Goal: Task Accomplishment & Management: Manage account settings

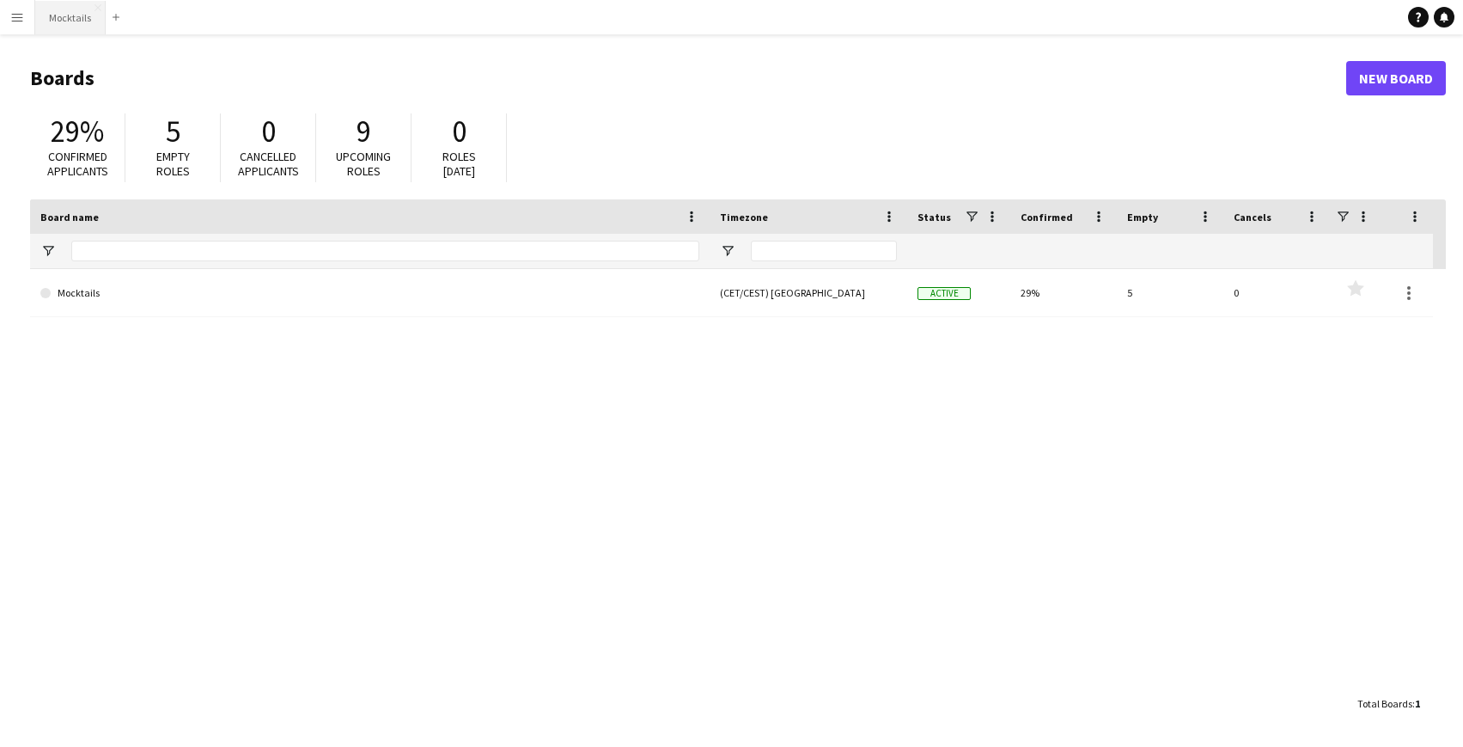
click at [77, 10] on button "Mocktails Close" at bounding box center [70, 18] width 70 height 34
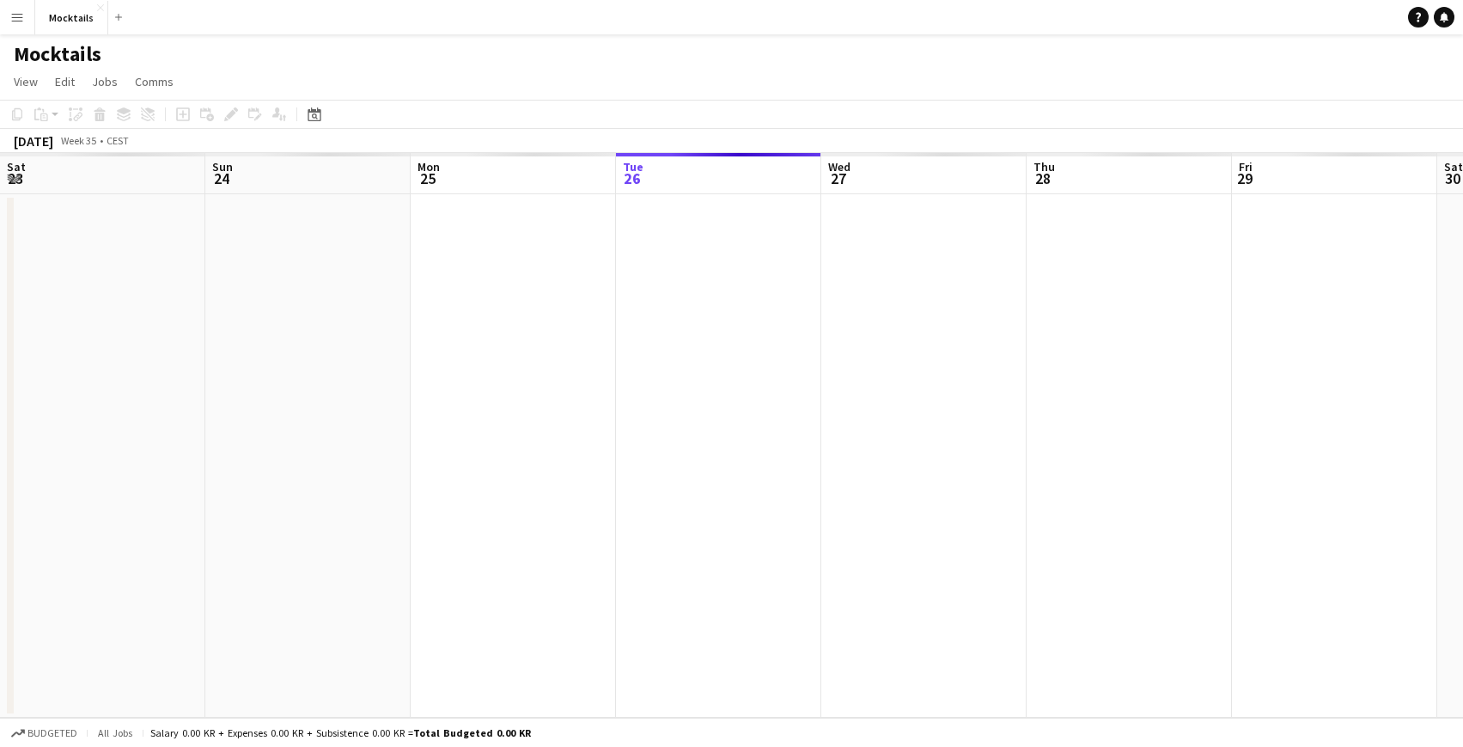
scroll to position [0, 411]
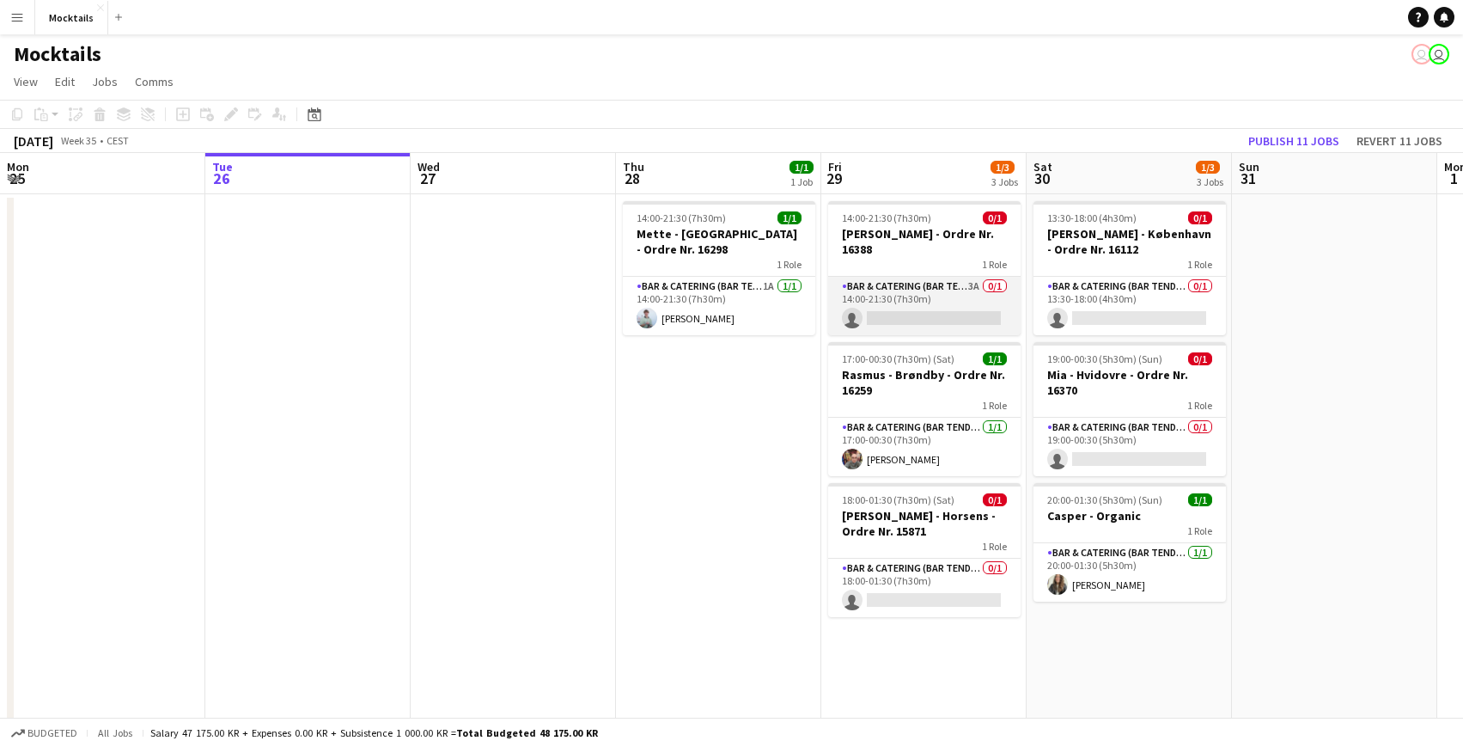
click at [951, 289] on app-card-role "Bar & Catering (Bar Tender) 3A 0/1 14:00-21:30 (7h30m) single-neutral-actions" at bounding box center [924, 306] width 192 height 58
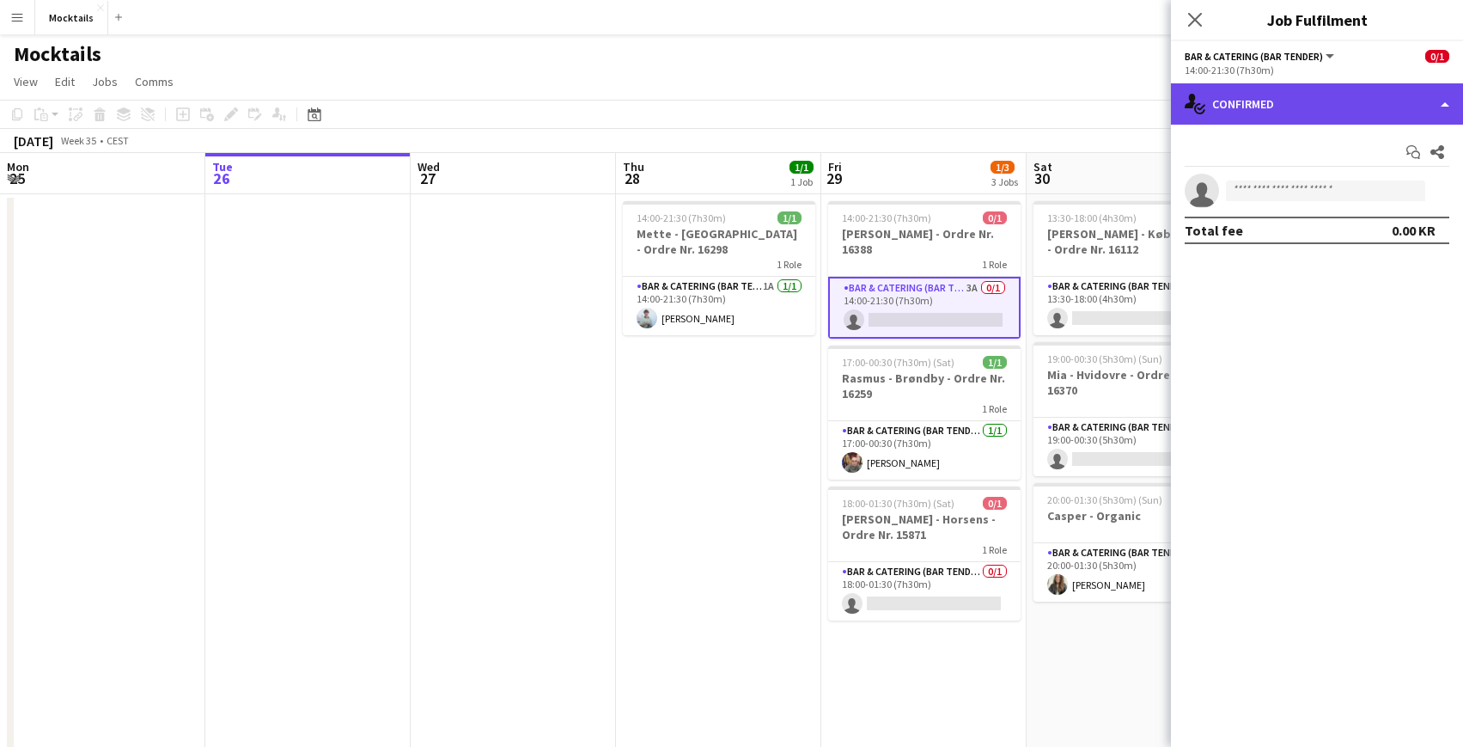
click at [1371, 107] on div "single-neutral-actions-check-2 Confirmed" at bounding box center [1317, 103] width 292 height 41
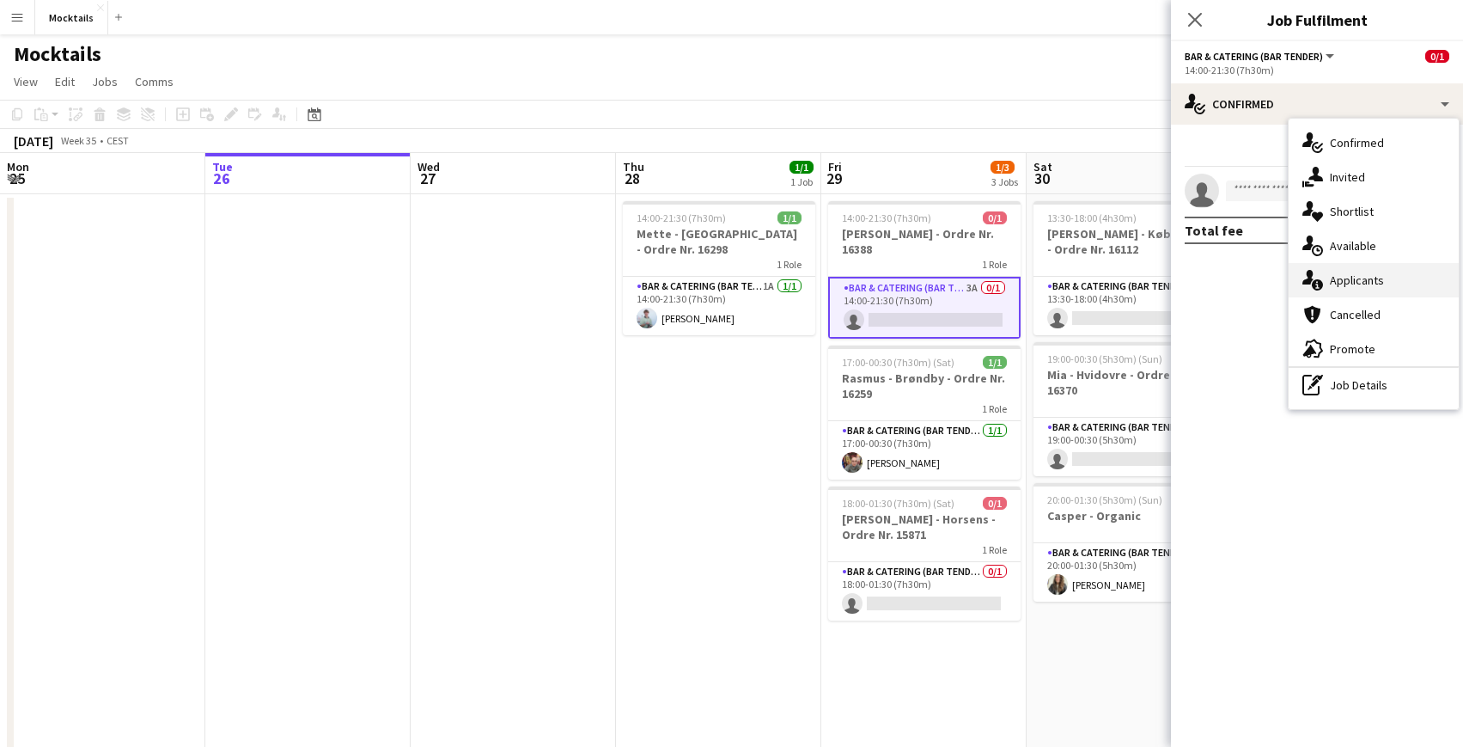
click at [1388, 273] on div "single-neutral-actions-information Applicants" at bounding box center [1374, 280] width 170 height 34
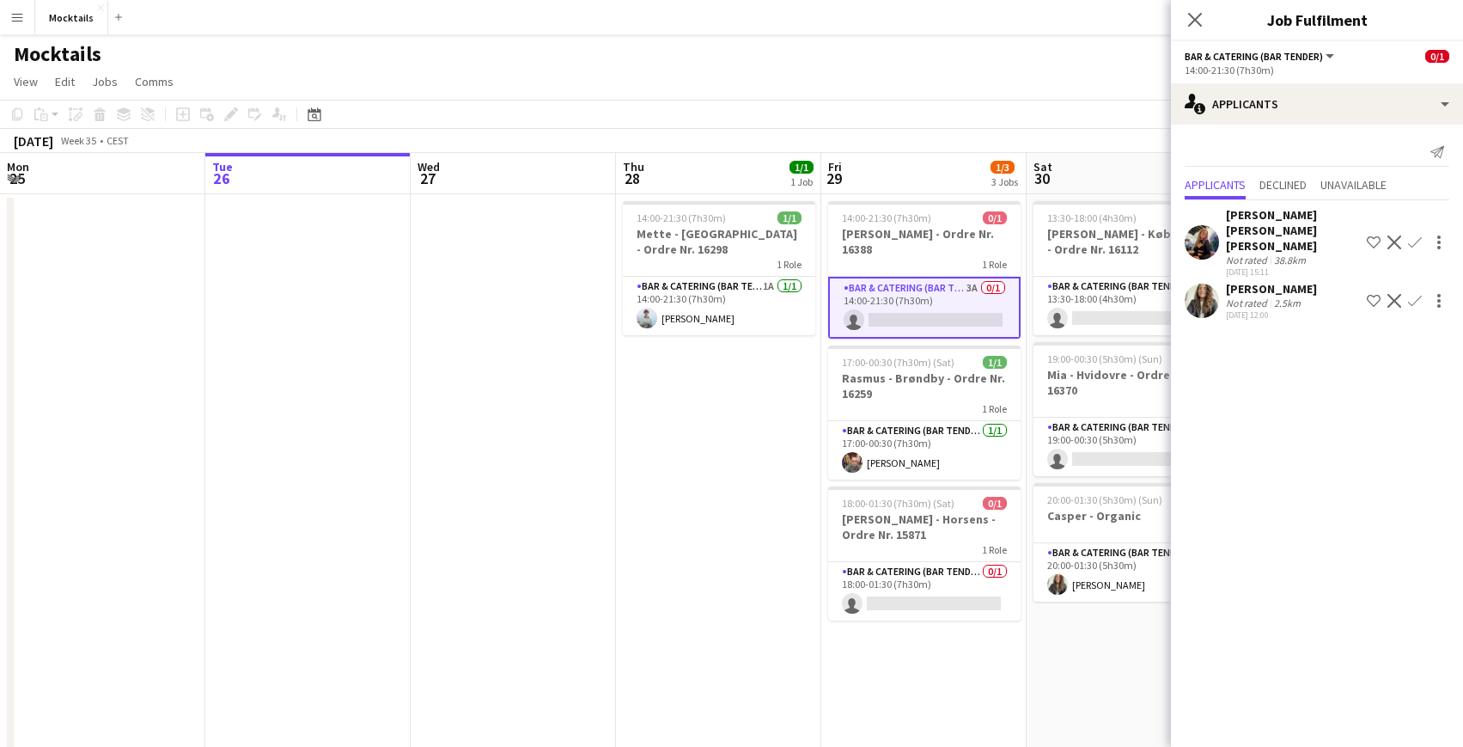
click at [1414, 294] on app-icon "Confirm" at bounding box center [1415, 301] width 14 height 14
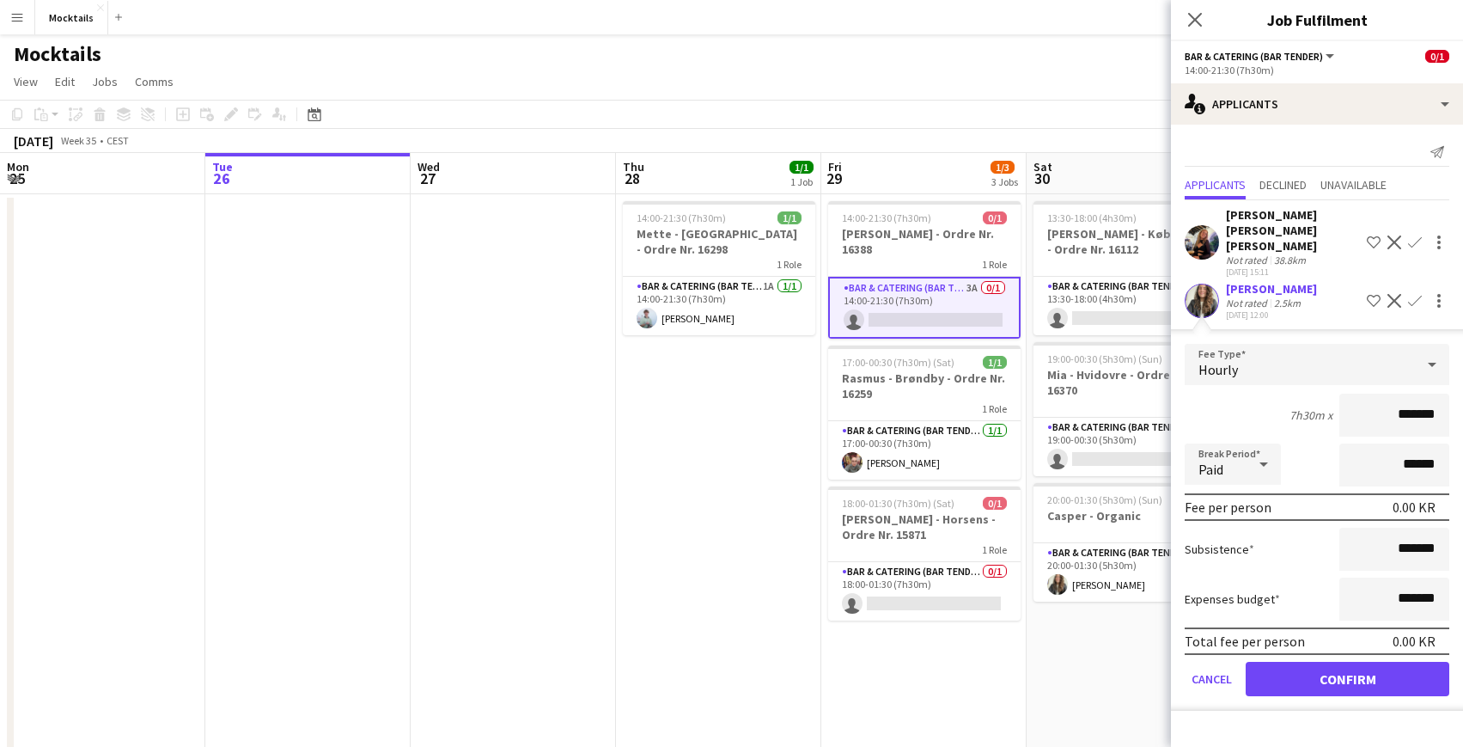
click at [1406, 404] on input "*******" at bounding box center [1395, 415] width 110 height 43
click at [1254, 344] on div "Hourly" at bounding box center [1300, 364] width 230 height 41
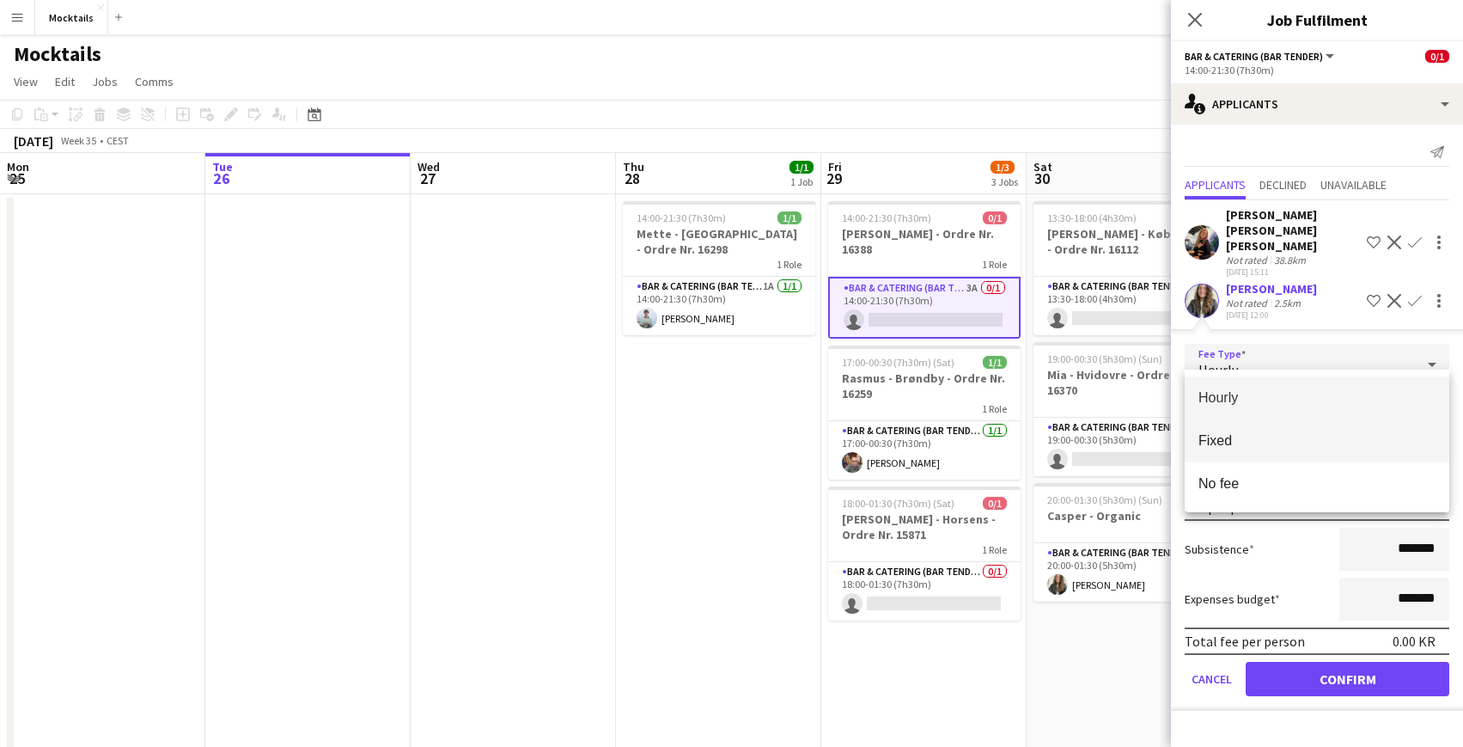
click at [1250, 441] on span "Fixed" at bounding box center [1317, 440] width 237 height 16
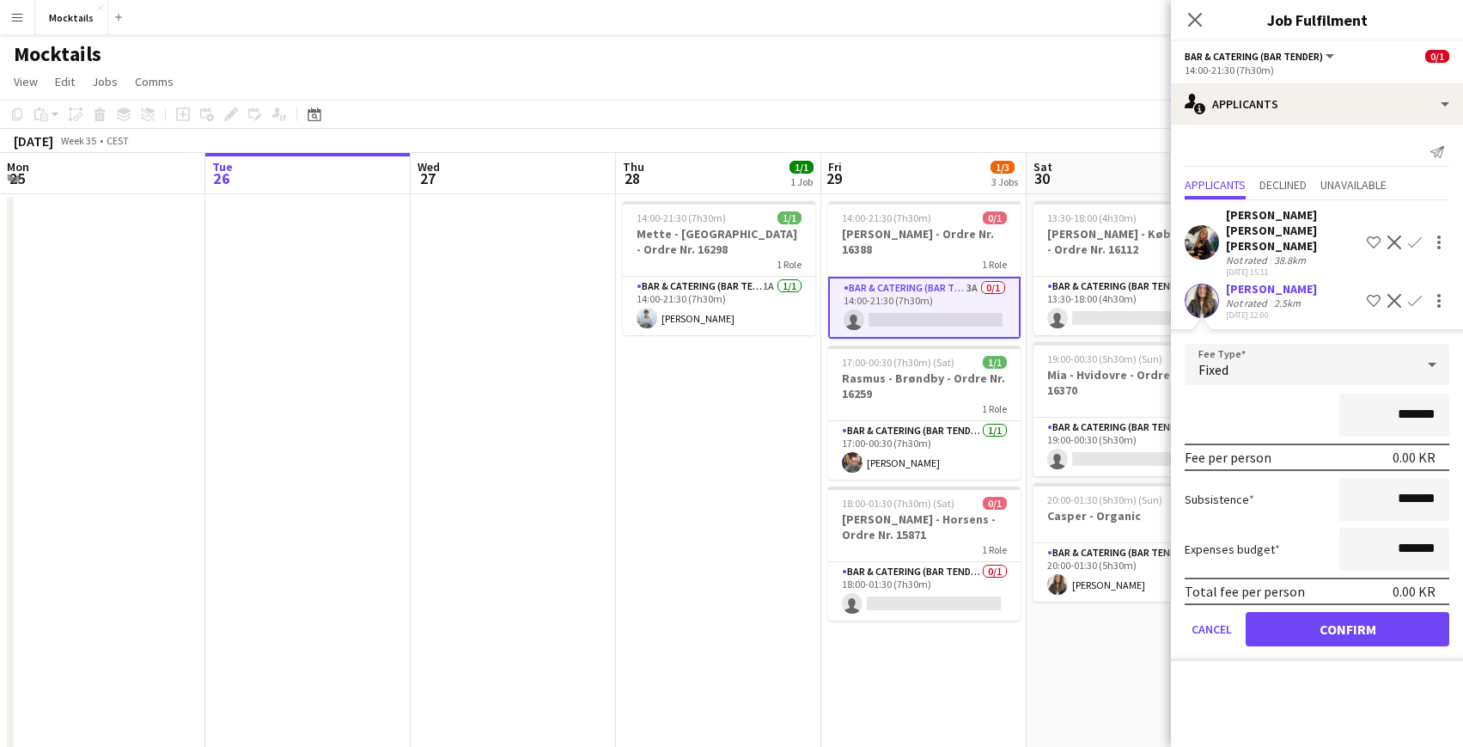
click at [1414, 407] on input "*******" at bounding box center [1395, 415] width 110 height 43
type input "********"
click at [1373, 617] on button "Confirm" at bounding box center [1348, 629] width 204 height 34
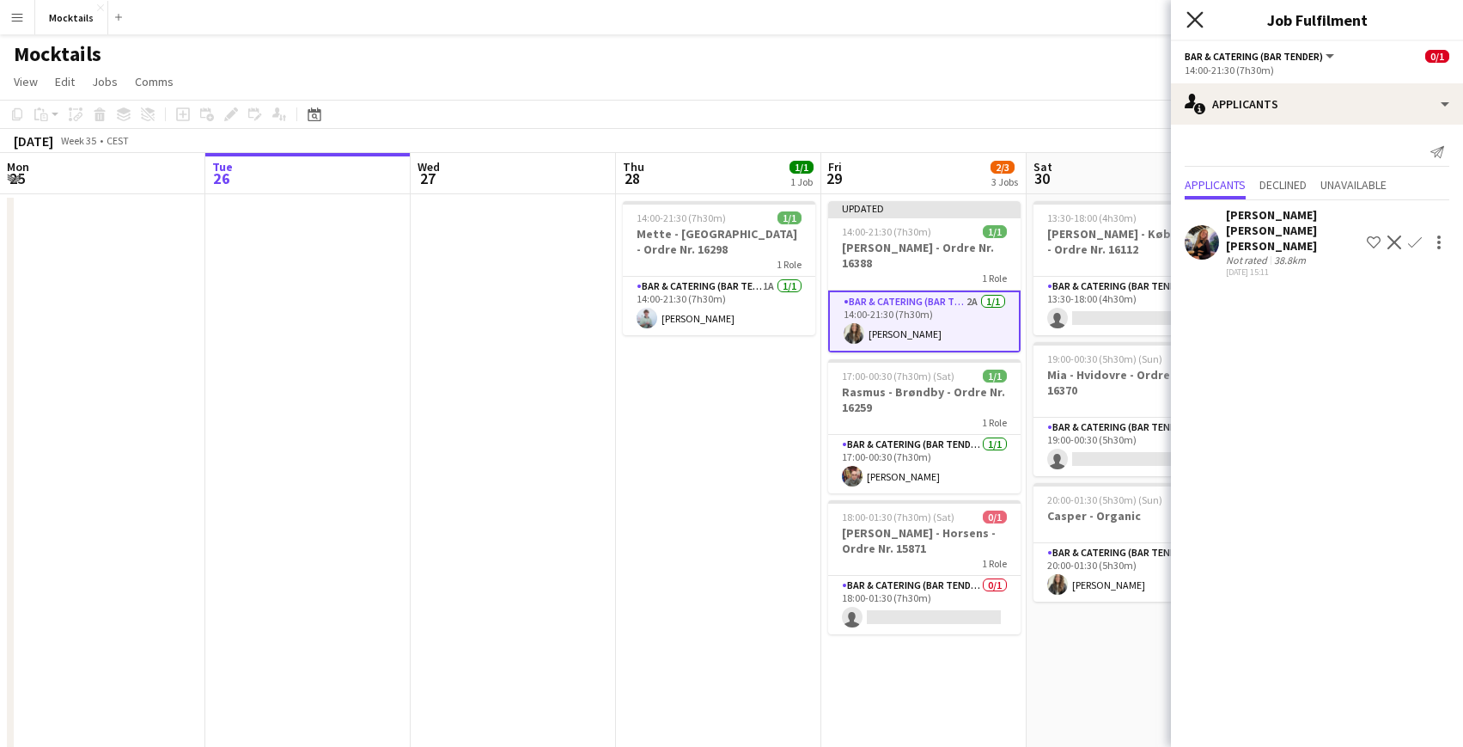
click at [1190, 16] on icon "Close pop-in" at bounding box center [1195, 19] width 16 height 16
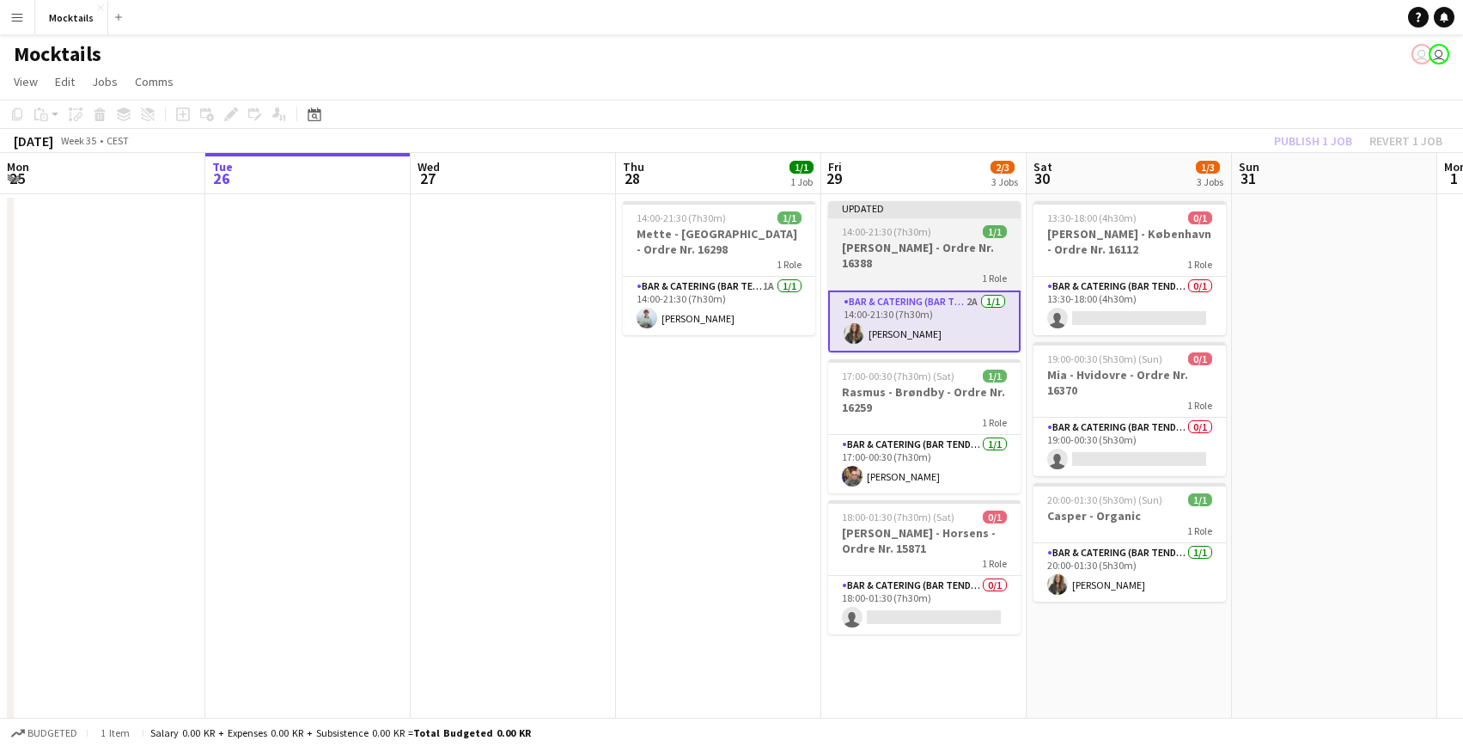
click at [955, 274] on div "1 Role" at bounding box center [924, 278] width 192 height 14
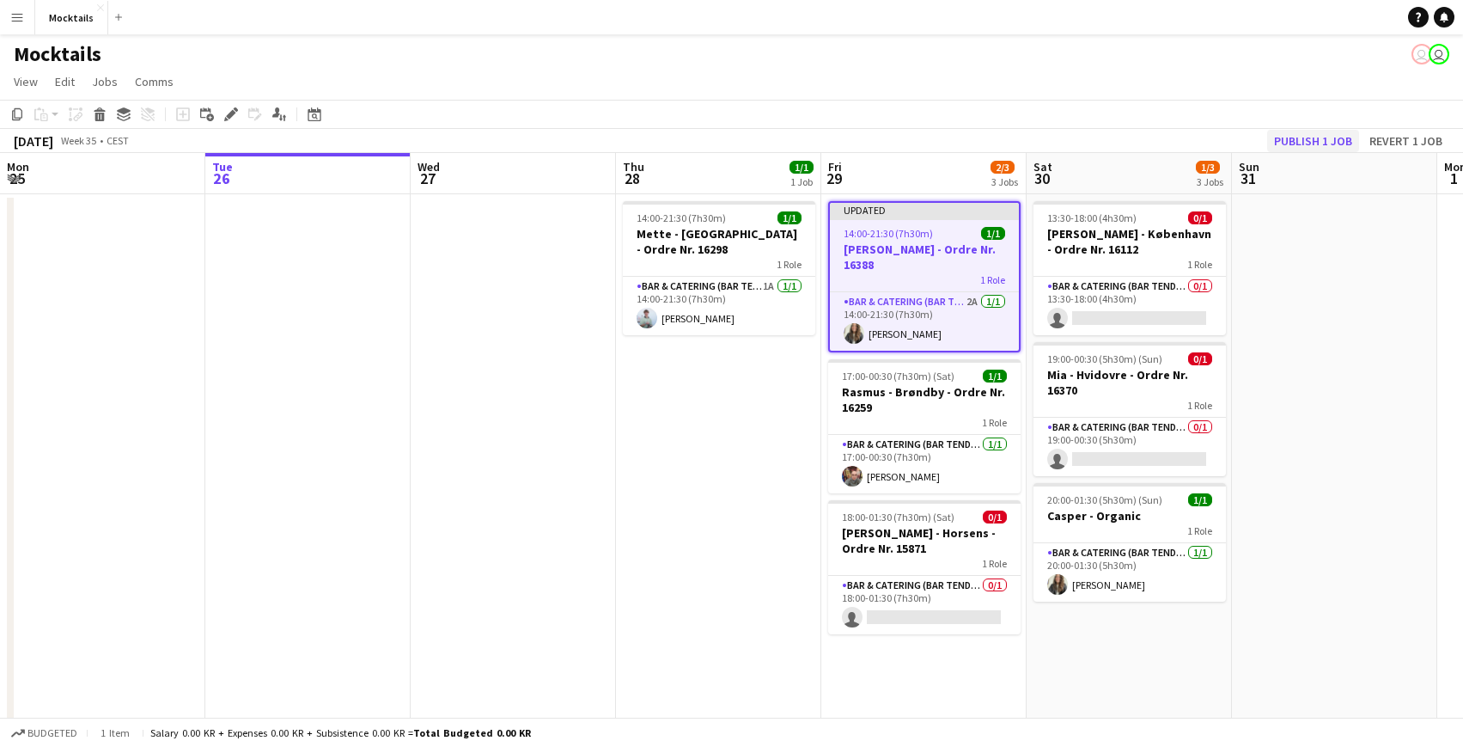
click at [1327, 131] on button "Publish 1 job" at bounding box center [1314, 141] width 92 height 22
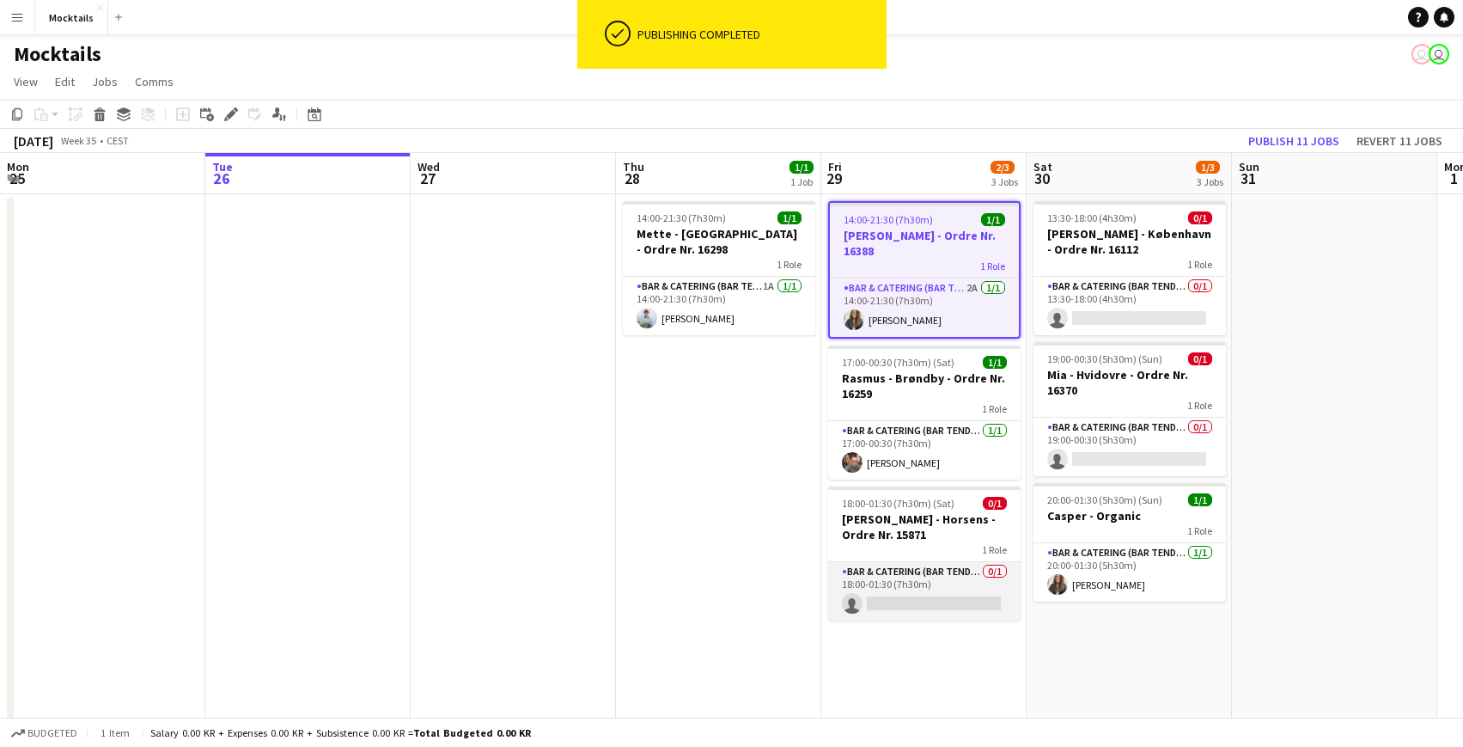
click at [944, 583] on app-card-role "Bar & Catering (Bar Tender) 0/1 18:00-01:30 (7h30m) single-neutral-actions" at bounding box center [924, 591] width 192 height 58
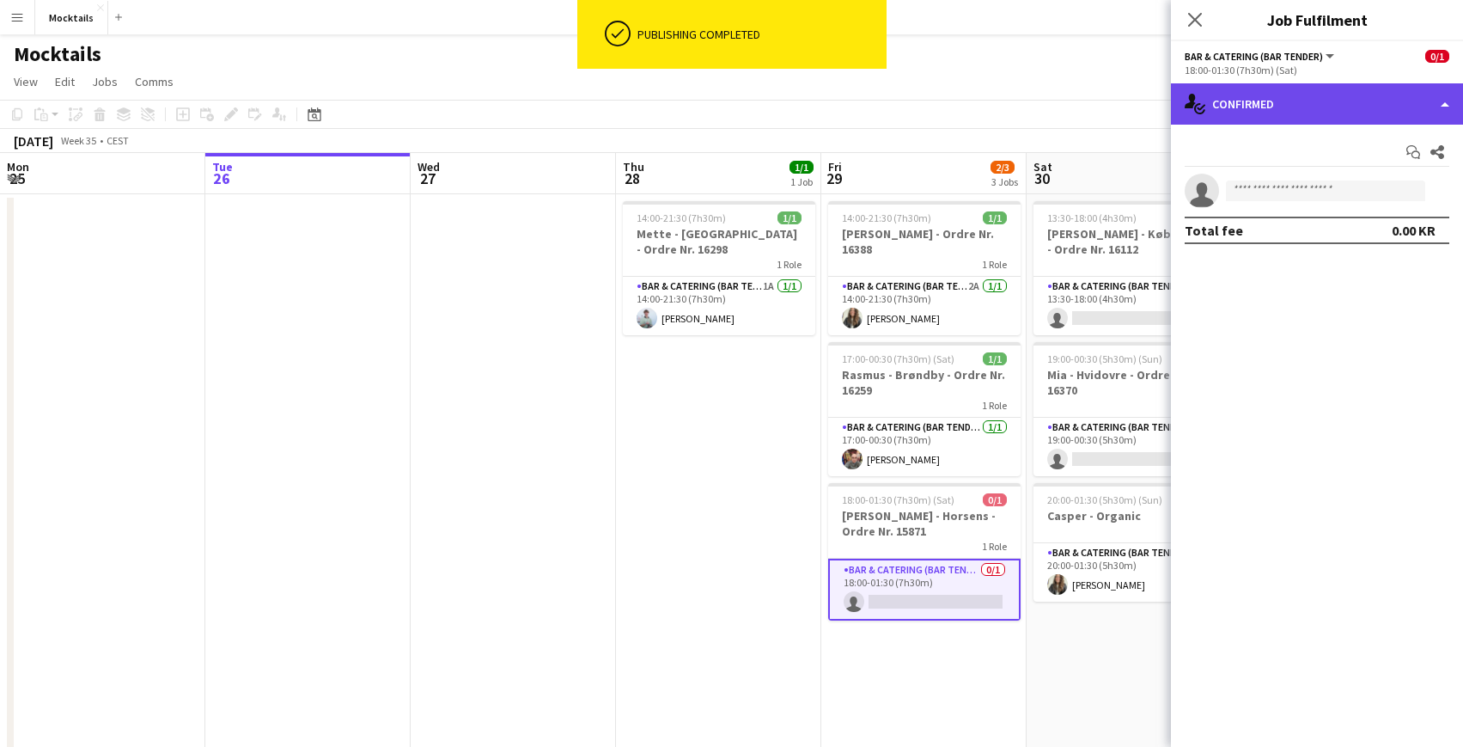
click at [1289, 112] on div "single-neutral-actions-check-2 Confirmed" at bounding box center [1317, 103] width 292 height 41
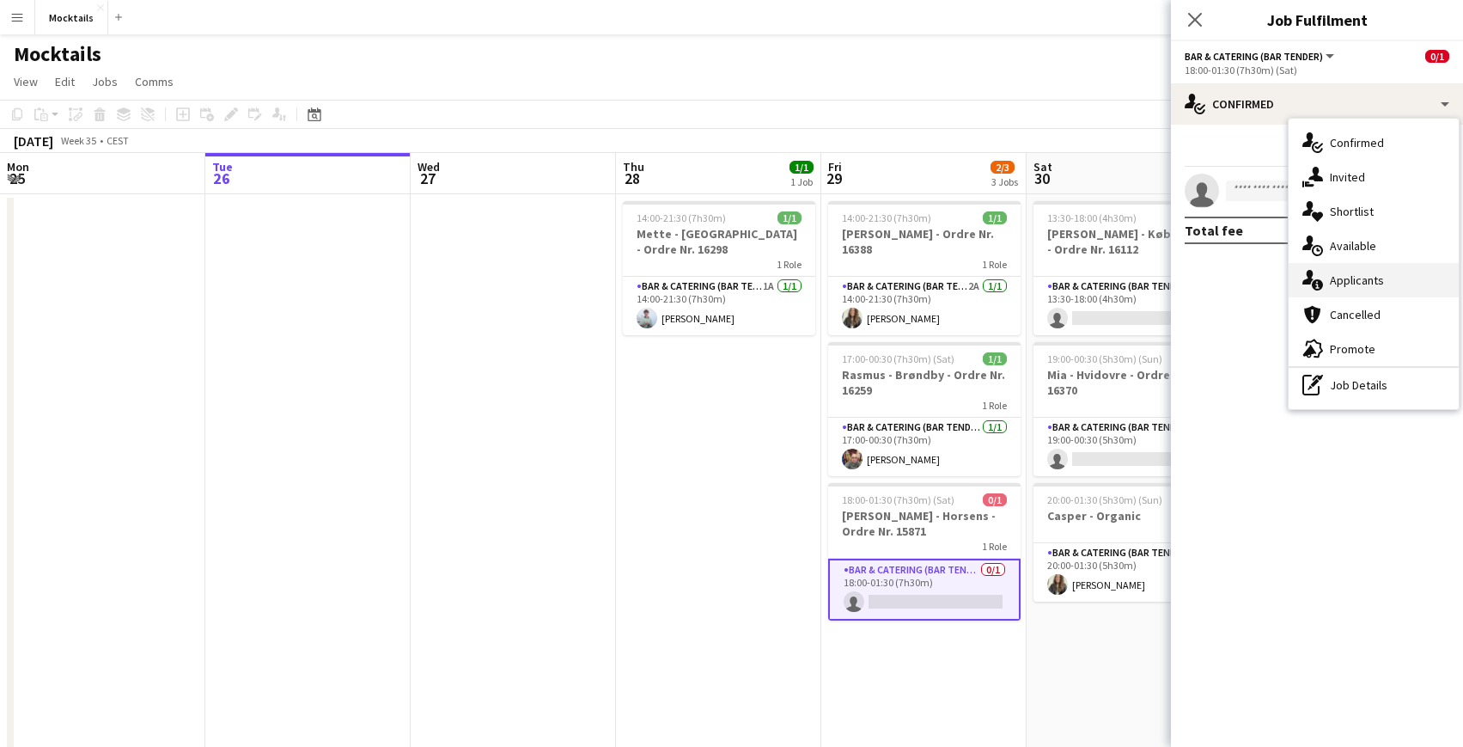
click at [1337, 278] on div "single-neutral-actions-information Applicants" at bounding box center [1374, 280] width 170 height 34
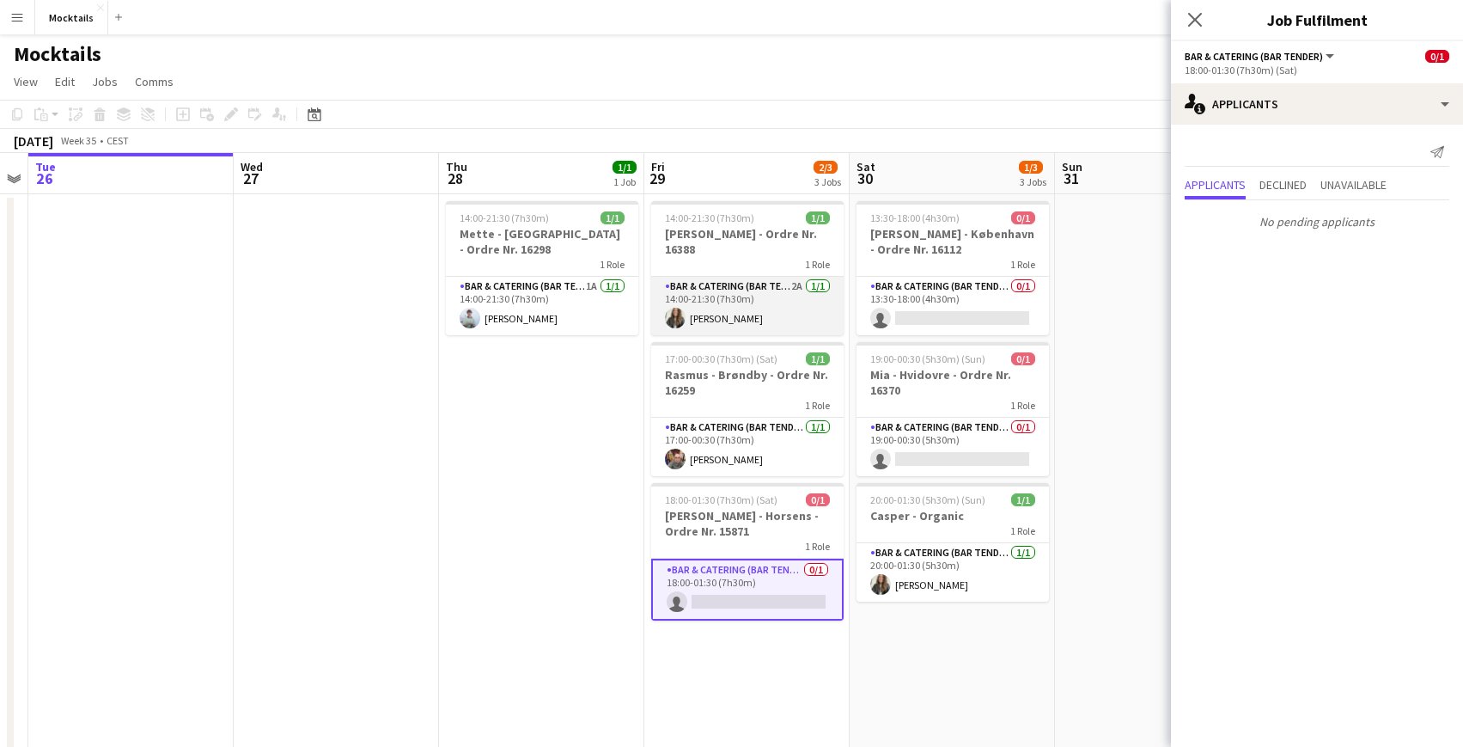
scroll to position [0, 590]
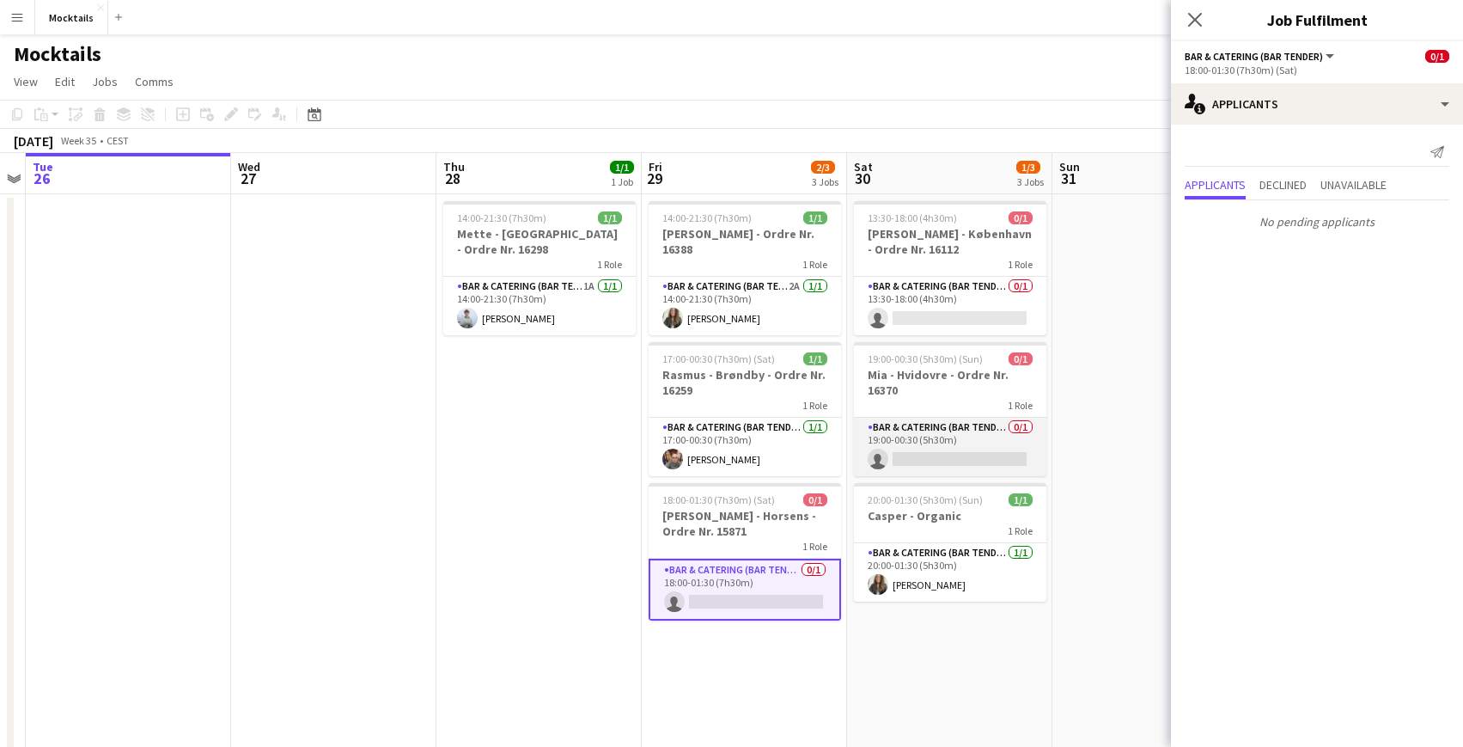
click at [943, 430] on app-card-role "Bar & Catering (Bar Tender) 0/1 19:00-00:30 (5h30m) single-neutral-actions" at bounding box center [950, 447] width 192 height 58
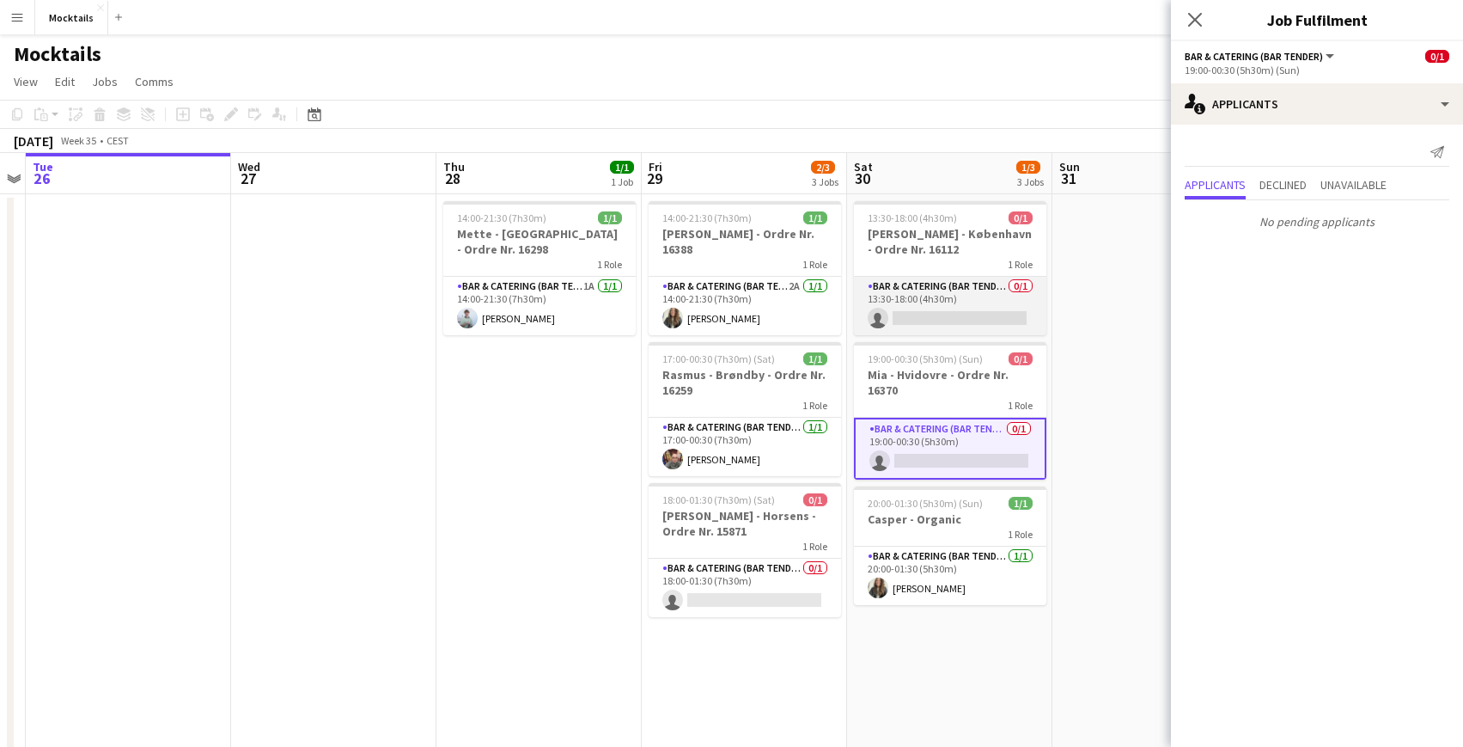
click at [953, 301] on app-card-role "Bar & Catering (Bar Tender) 0/1 13:30-18:00 (4h30m) single-neutral-actions" at bounding box center [950, 306] width 192 height 58
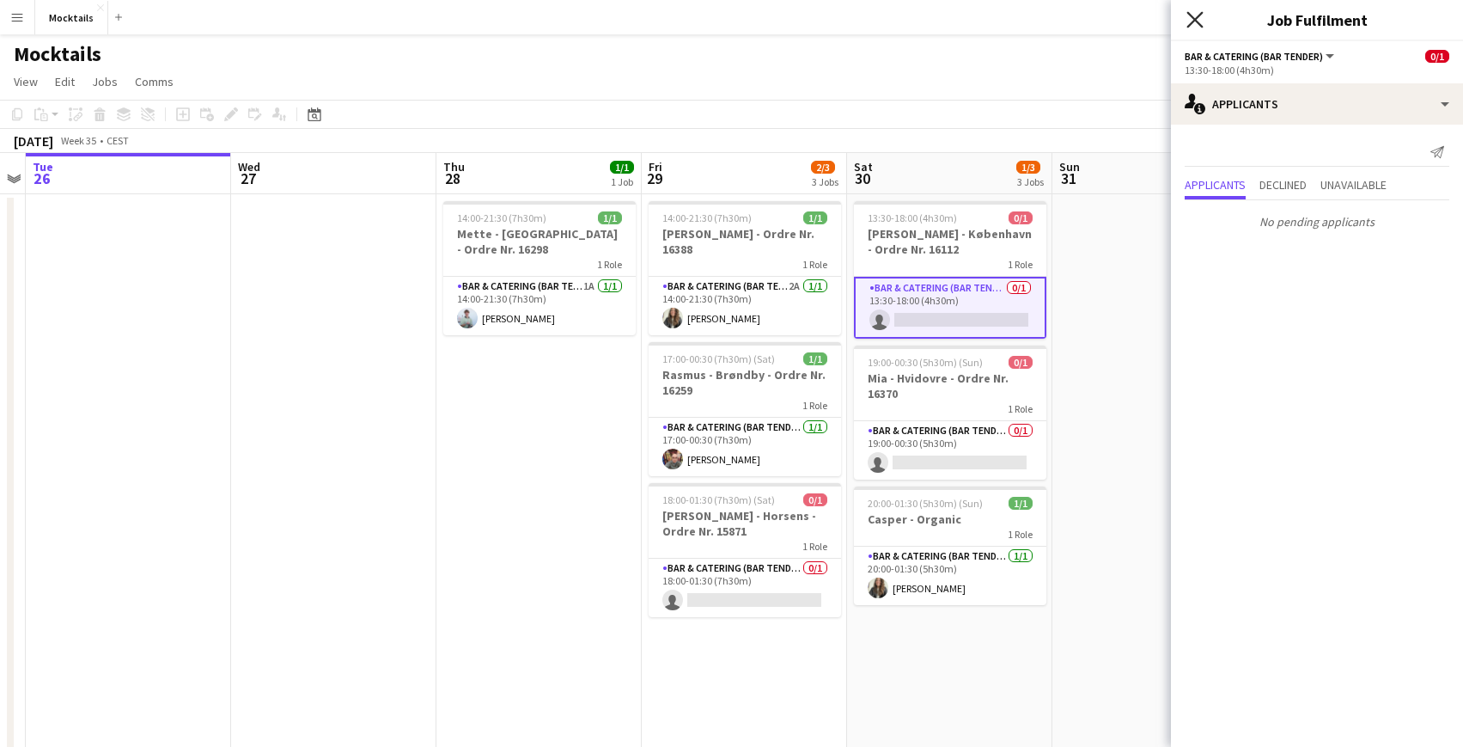
click at [1197, 21] on icon at bounding box center [1195, 19] width 16 height 16
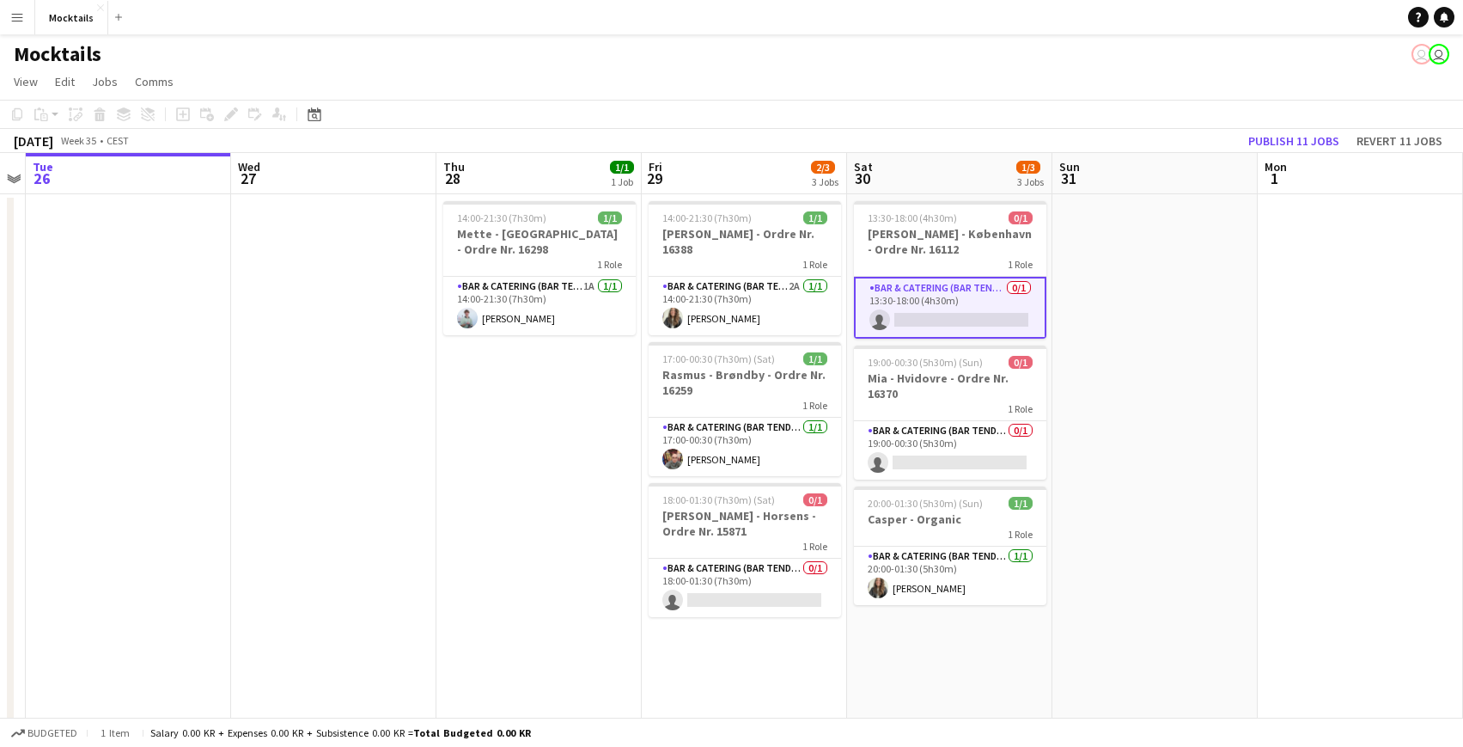
click at [1133, 264] on app-date-cell at bounding box center [1155, 709] width 205 height 1031
